Goal: Transaction & Acquisition: Obtain resource

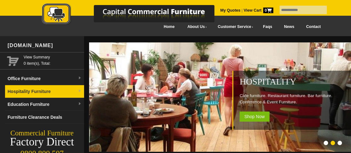
click at [46, 92] on link "Hospitality Furniture" at bounding box center [44, 91] width 79 height 13
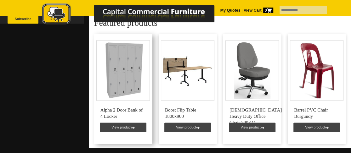
scroll to position [440, 0]
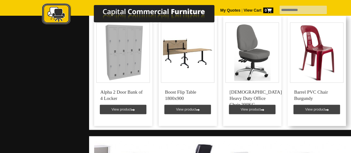
click at [310, 83] on link at bounding box center [316, 71] width 58 height 110
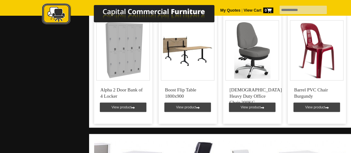
scroll to position [440, 0]
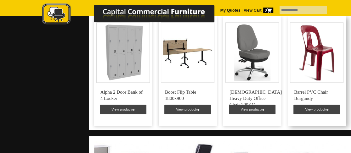
click at [315, 103] on link at bounding box center [316, 71] width 58 height 110
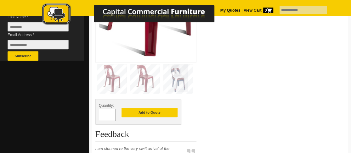
scroll to position [220, 0]
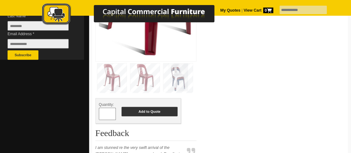
click at [153, 107] on button "Add to Quote" at bounding box center [149, 111] width 56 height 9
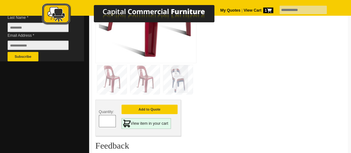
scroll to position [220, 0]
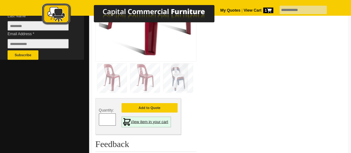
click at [166, 117] on link "View item in your cart" at bounding box center [145, 122] width 49 height 11
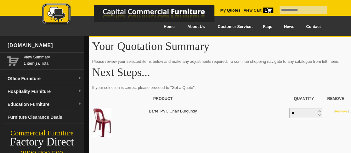
click at [340, 111] on link "Remove" at bounding box center [340, 111] width 13 height 4
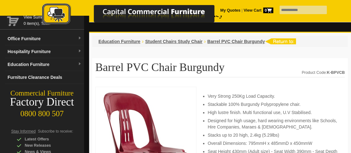
scroll to position [31, 0]
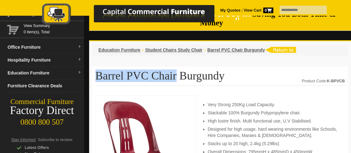
drag, startPoint x: 167, startPoint y: 67, endPoint x: 94, endPoint y: 66, distance: 72.6
copy h1 "Barrel PVC Chair"
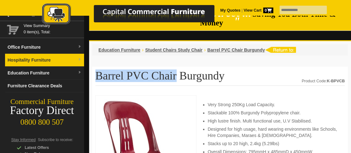
click at [43, 58] on link "Hospitality Furniture" at bounding box center [44, 60] width 79 height 13
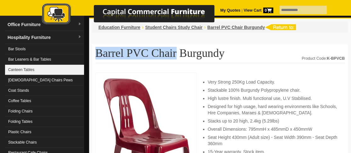
scroll to position [63, 0]
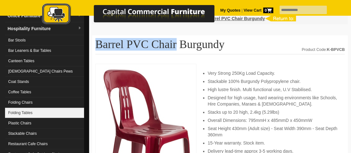
click at [30, 109] on link "Folding Tables" at bounding box center [44, 113] width 79 height 10
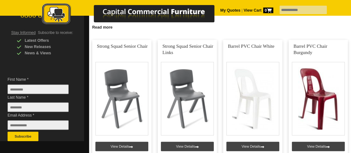
scroll to position [126, 0]
